Goal: Task Accomplishment & Management: Manage account settings

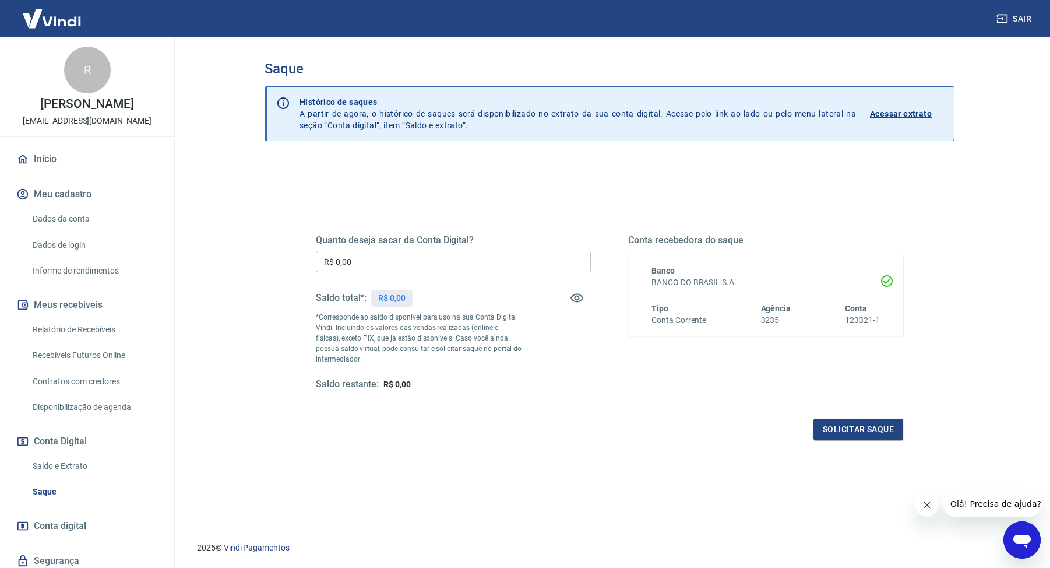
click at [367, 264] on input "R$ 0,00" at bounding box center [453, 262] width 275 height 22
click at [288, 266] on div "Quanto deseja sacar da Conta Digital? R$ 0,00 ​ Saldo total*: R$ 0,00 *Correspo…" at bounding box center [609, 318] width 643 height 271
click at [355, 261] on input "R$ 0,00" at bounding box center [453, 262] width 275 height 22
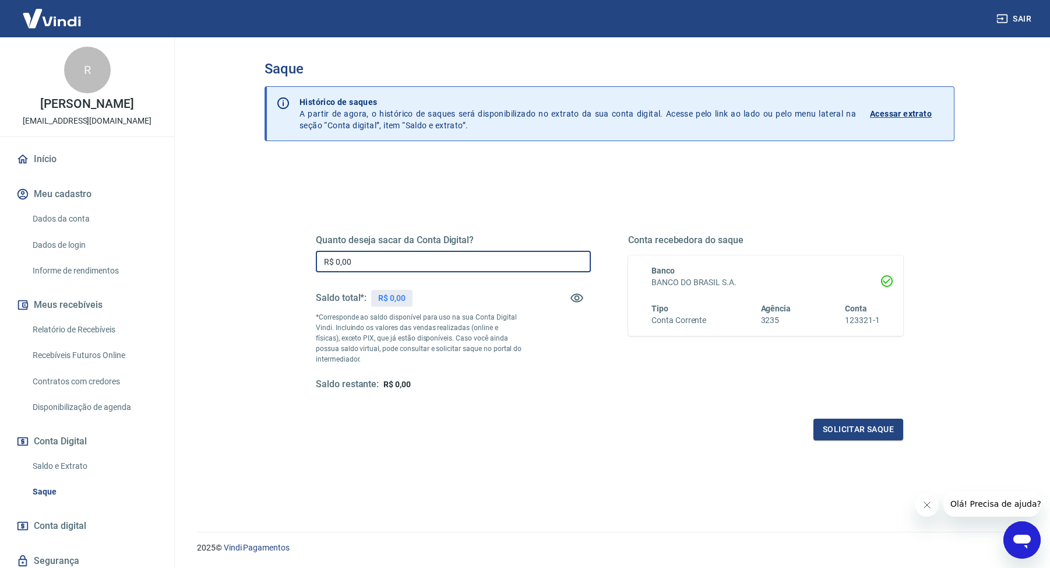
click at [355, 261] on input "R$ 0,00" at bounding box center [453, 262] width 275 height 22
click at [286, 265] on div "Quanto deseja sacar da Conta Digital? R$ 0,00 ​ Saldo total*: R$ 0,00 *Correspo…" at bounding box center [610, 381] width 690 height 443
click at [326, 263] on input "R$ 0,00" at bounding box center [453, 262] width 275 height 22
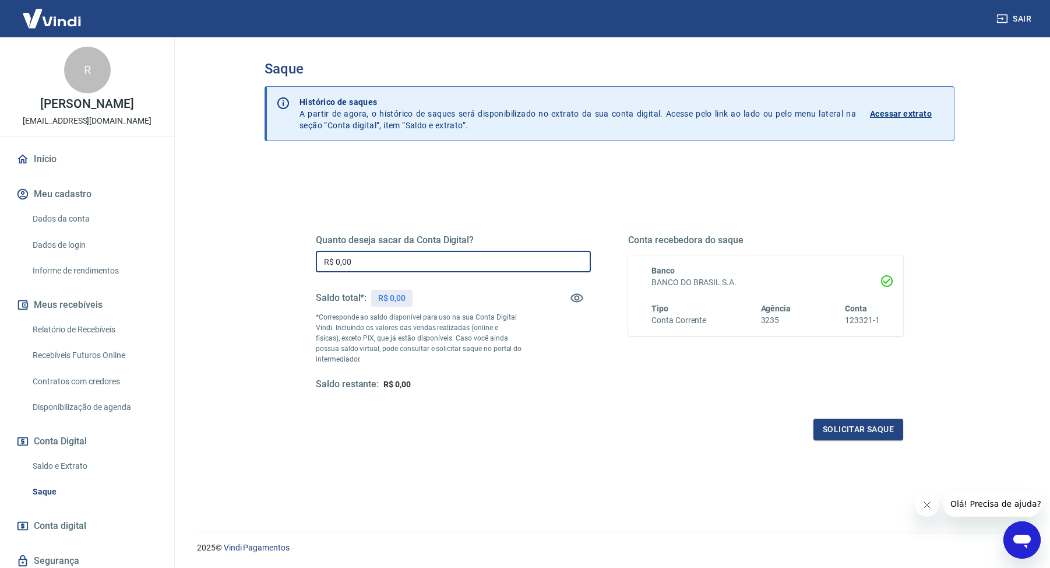
click at [297, 264] on div "Quanto deseja sacar da Conta Digital? R$ 0,00 ​ Saldo total*: R$ 0,00 *Correspo…" at bounding box center [609, 318] width 643 height 271
click at [330, 261] on input "R$ 0,00" at bounding box center [453, 262] width 275 height 22
click at [294, 262] on div "Quanto deseja sacar da Conta Digital? R$ 0,00 ​ Saldo total*: R$ 0,00 *Correspo…" at bounding box center [609, 318] width 643 height 271
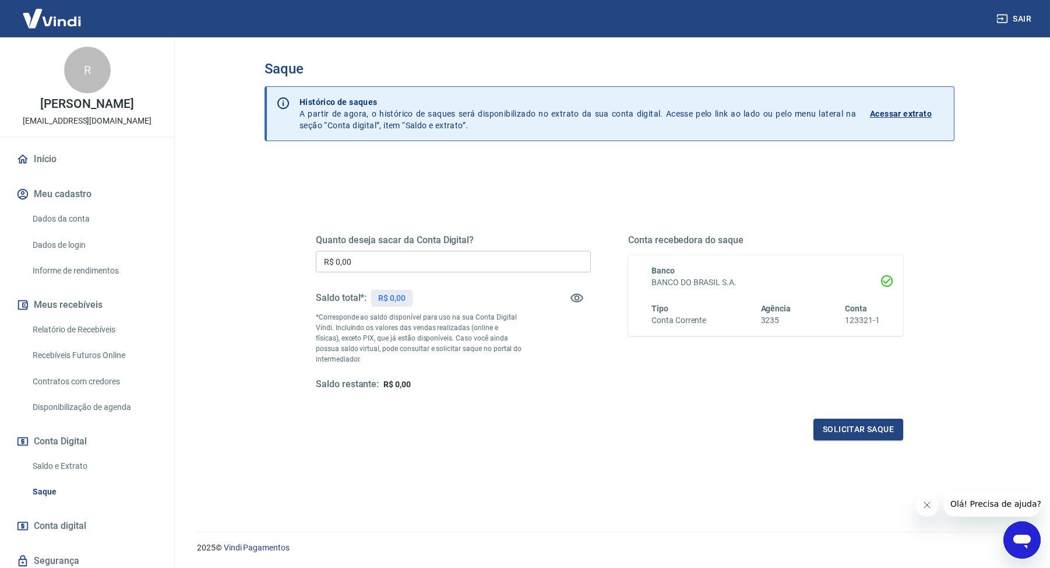
click at [328, 262] on input "R$ 0,00" at bounding box center [453, 262] width 275 height 22
click at [328, 261] on input "R$ 0,00" at bounding box center [453, 262] width 275 height 22
click at [267, 61] on h3 "Saque" at bounding box center [610, 69] width 690 height 16
